Goal: Transaction & Acquisition: Obtain resource

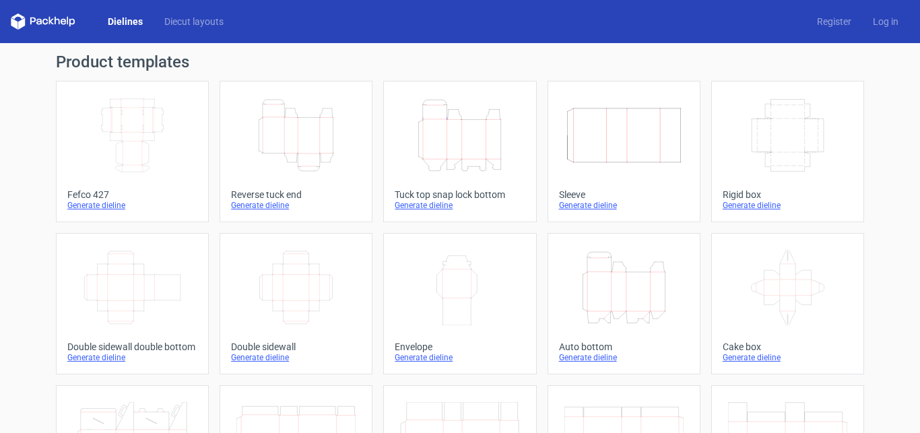
click at [125, 138] on icon "Width Depth Height" at bounding box center [132, 135] width 119 height 75
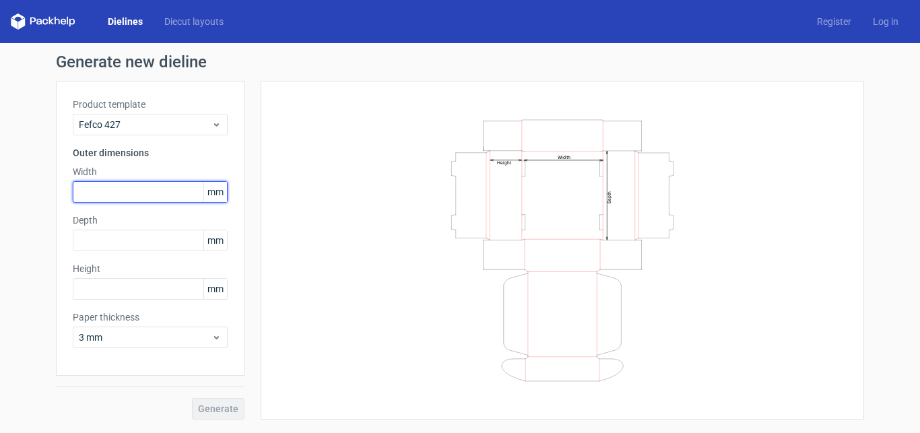
click at [150, 187] on input "text" at bounding box center [150, 192] width 155 height 22
type input "181"
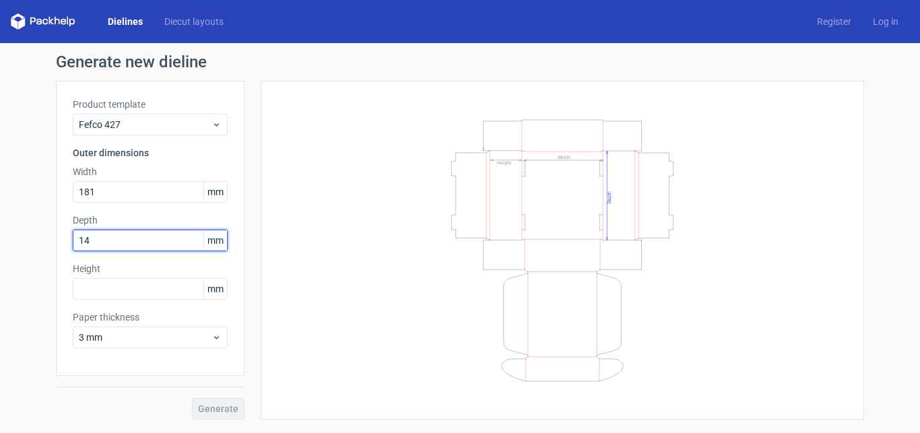
type input "145"
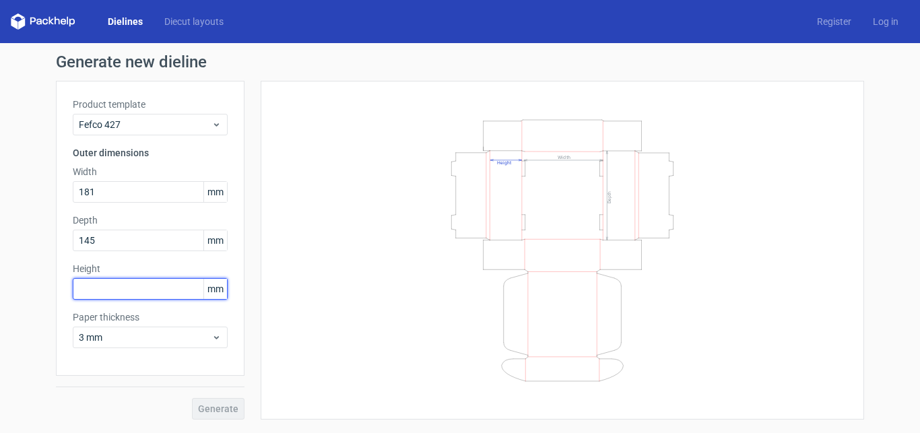
click at [150, 290] on input "text" at bounding box center [150, 289] width 155 height 22
type input "83"
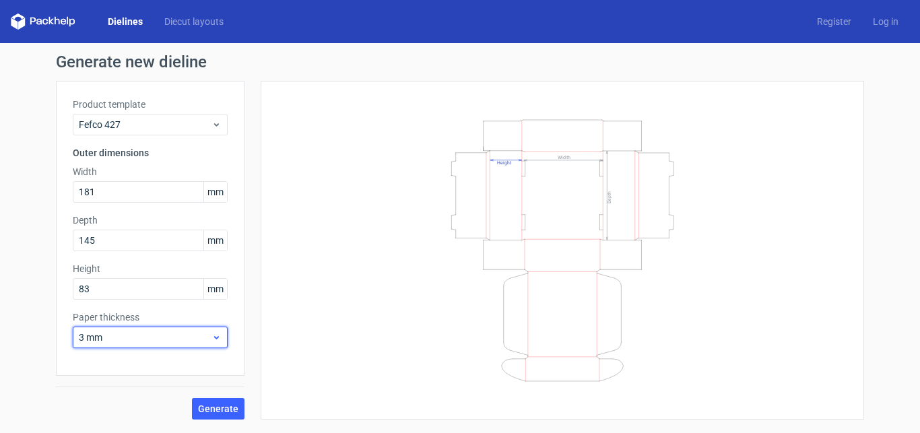
click at [160, 332] on span "3 mm" at bounding box center [145, 337] width 133 height 13
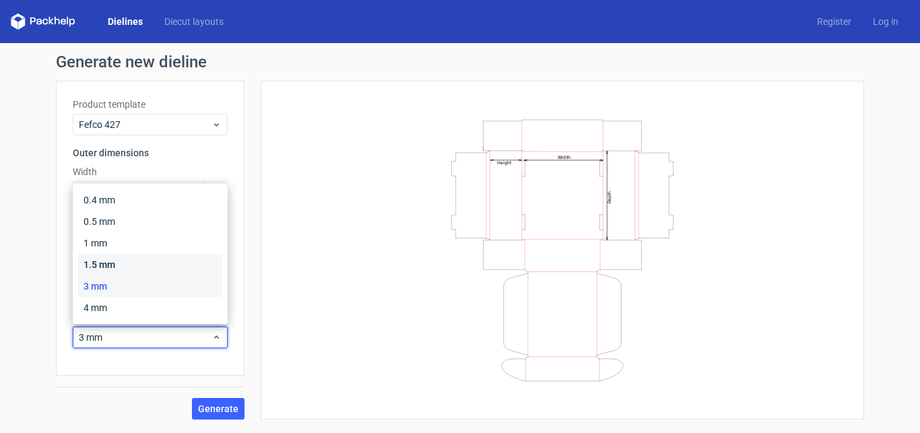
click at [159, 265] on div "1.5 mm" at bounding box center [150, 265] width 144 height 22
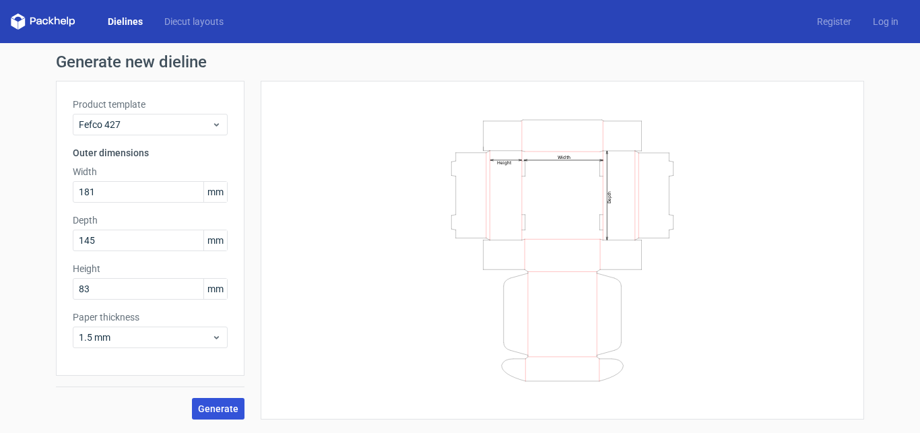
click at [215, 406] on span "Generate" at bounding box center [218, 408] width 40 height 9
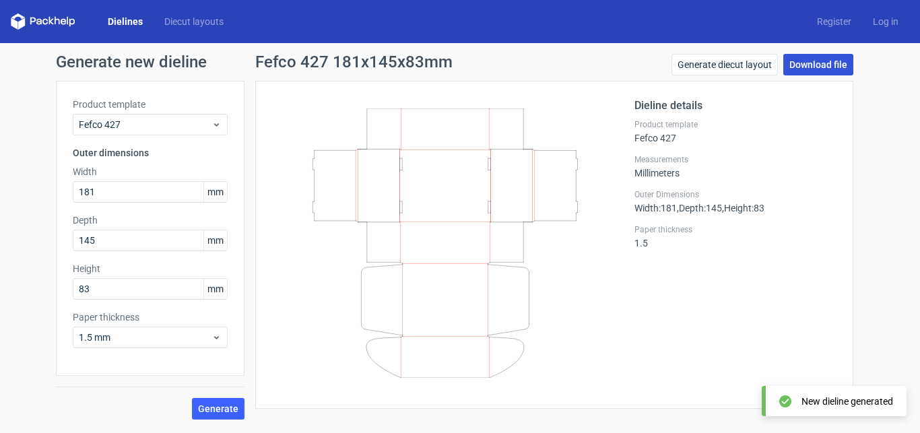
click at [808, 73] on link "Download file" at bounding box center [818, 65] width 70 height 22
click at [132, 16] on link "Dielines" at bounding box center [125, 21] width 57 height 13
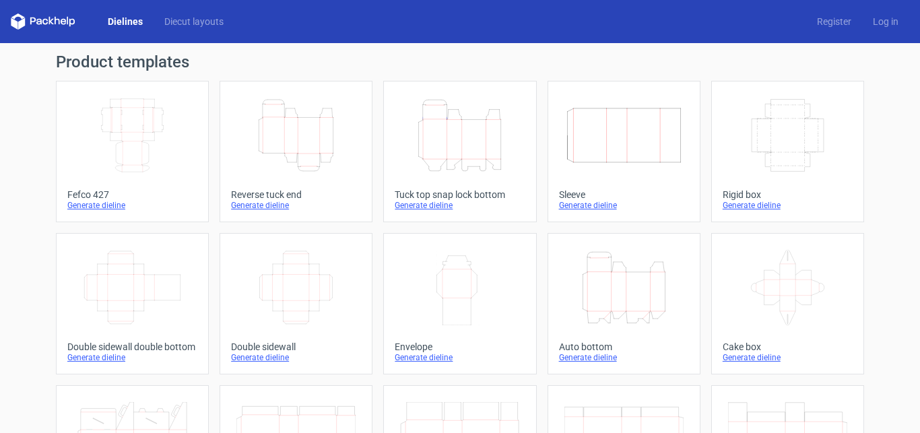
click at [452, 116] on icon "Height Depth Width" at bounding box center [459, 135] width 119 height 75
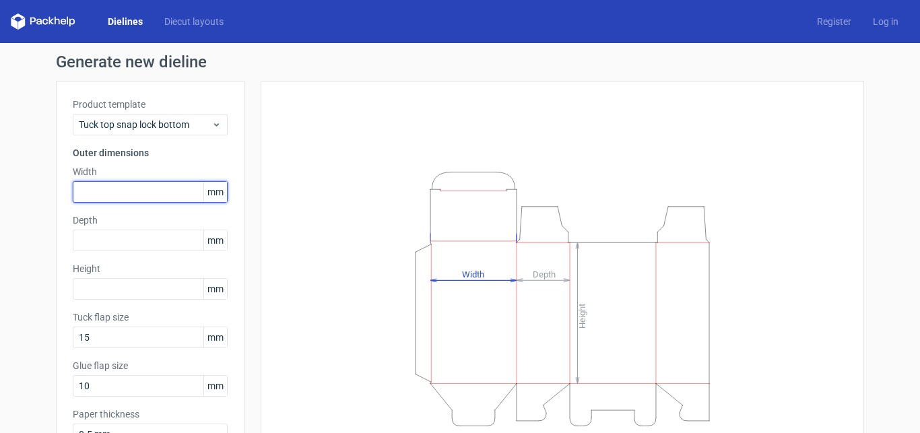
click at [110, 197] on input "text" at bounding box center [150, 192] width 155 height 22
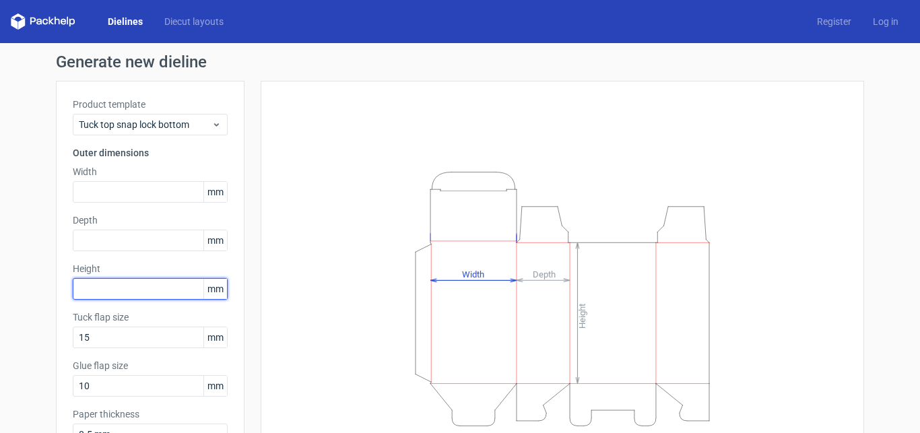
click at [119, 286] on input "text" at bounding box center [150, 289] width 155 height 22
type input "178"
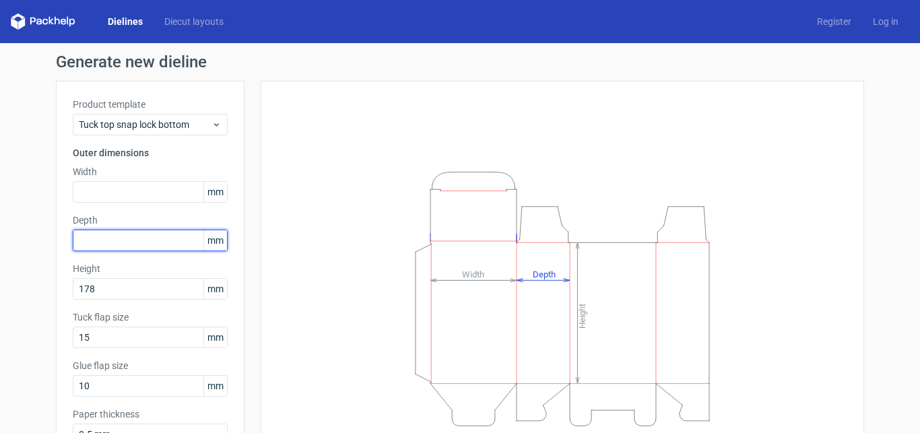
click at [136, 238] on input "text" at bounding box center [150, 241] width 155 height 22
type input "83"
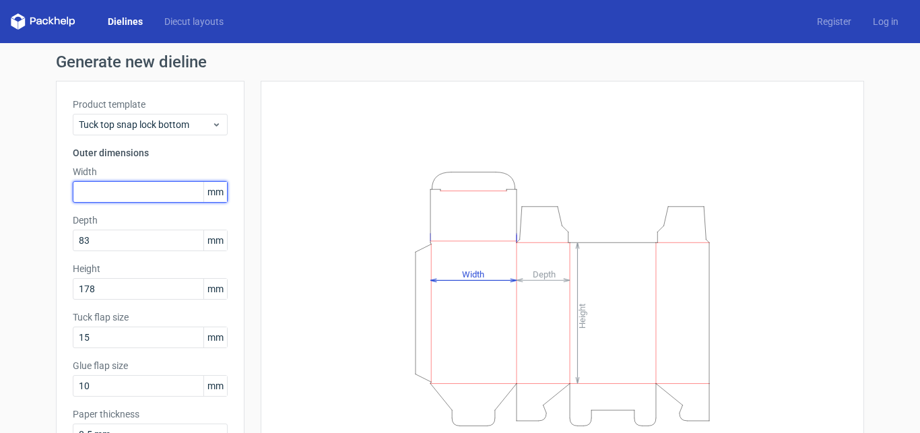
click at [148, 193] on input "text" at bounding box center [150, 192] width 155 height 22
type input "83"
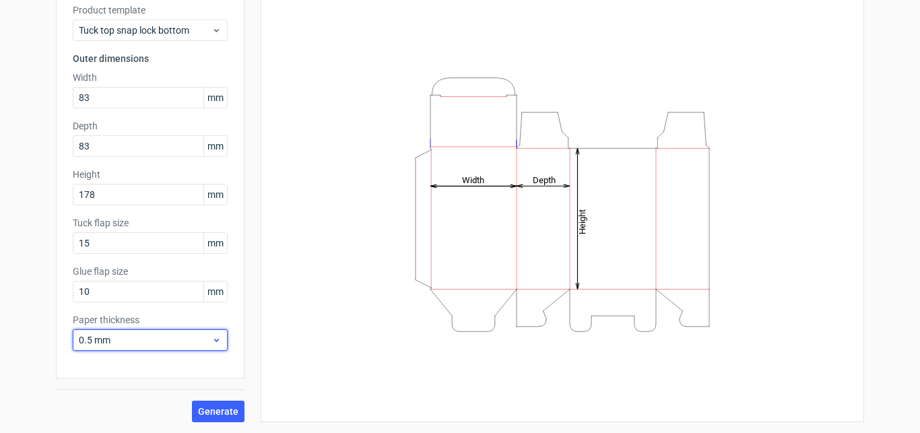
click at [189, 337] on span "0.5 mm" at bounding box center [145, 339] width 133 height 13
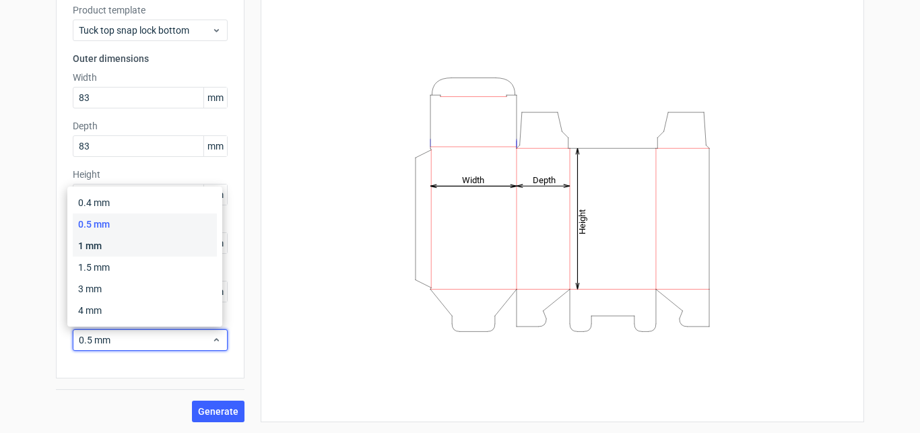
click at [158, 249] on div "1 mm" at bounding box center [145, 246] width 144 height 22
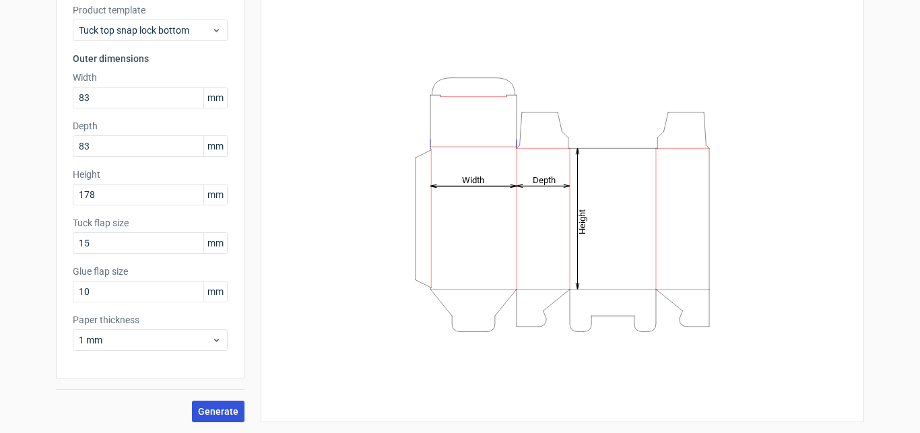
click at [211, 405] on button "Generate" at bounding box center [218, 412] width 53 height 22
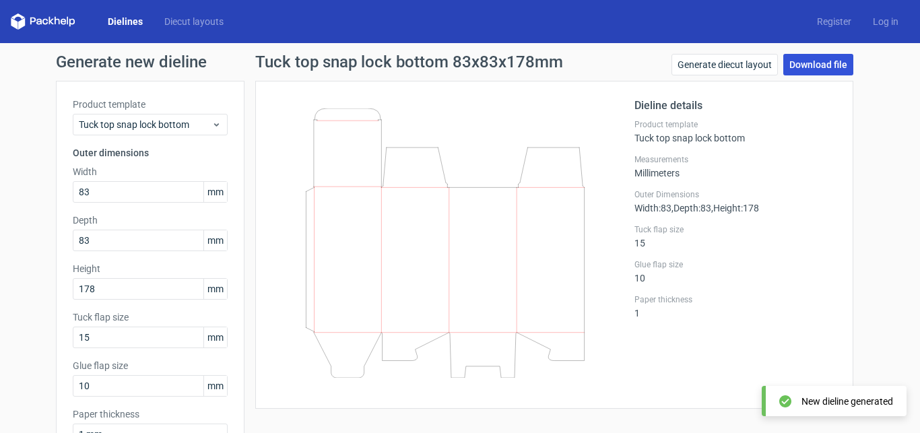
click at [816, 71] on link "Download file" at bounding box center [818, 65] width 70 height 22
